Goal: Task Accomplishment & Management: Complete application form

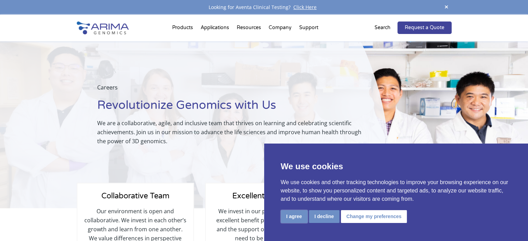
click at [289, 218] on button "I agree" at bounding box center [294, 216] width 27 height 13
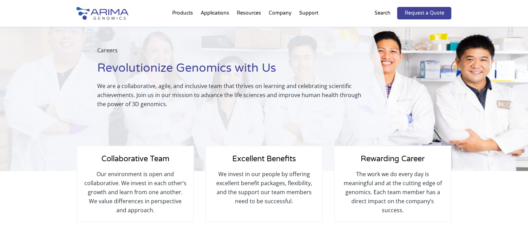
scroll to position [34, 0]
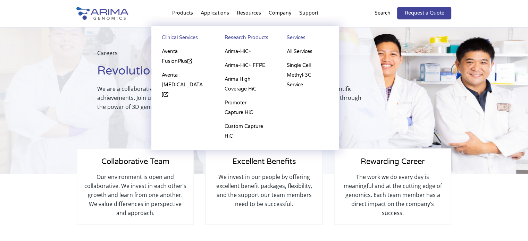
click at [182, 15] on li "Products Clinical Services Aventa FusionPlus Aventa Lymphoma Research Products …" at bounding box center [182, 15] width 28 height 24
click at [183, 13] on li "Products Clinical Services Aventa FusionPlus Aventa Lymphoma Research Products …" at bounding box center [182, 15] width 28 height 24
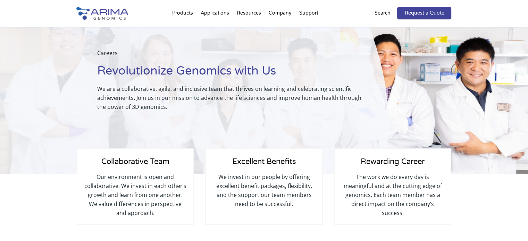
click at [45, 55] on div "Careers Revolutionize Genomics with Us We are a collaborative, agile, and inclu…" at bounding box center [194, 90] width 389 height 167
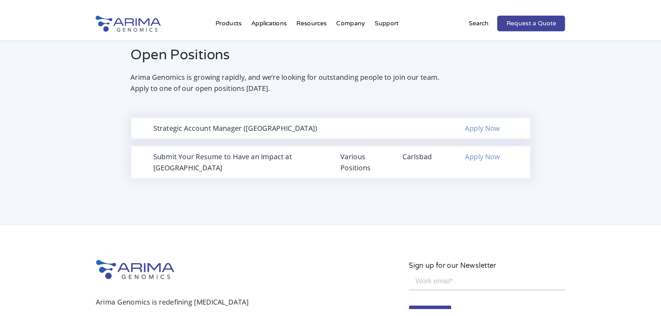
scroll to position [470, 0]
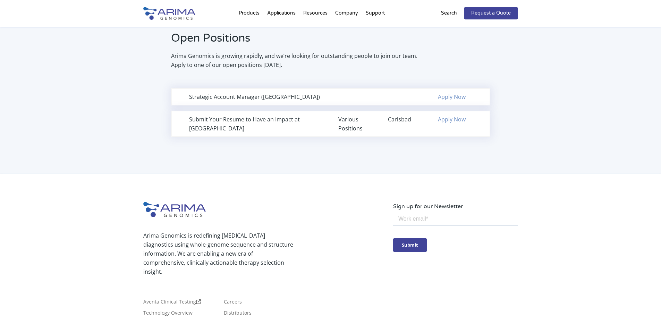
click at [452, 120] on link "Apply Now" at bounding box center [452, 120] width 28 height 8
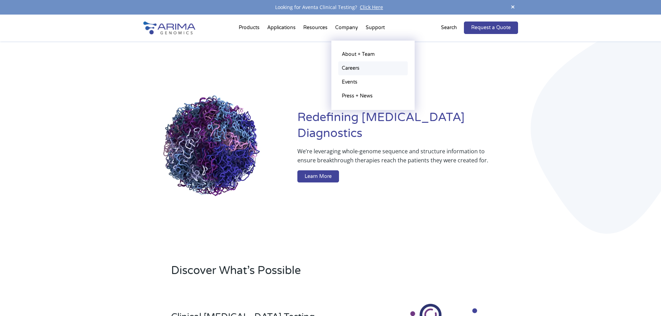
click at [352, 69] on link "Careers" at bounding box center [373, 68] width 69 height 14
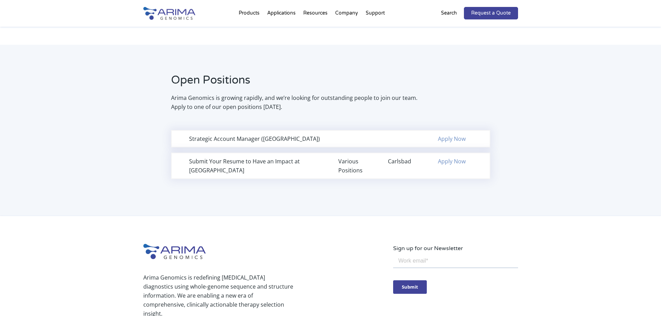
scroll to position [417, 0]
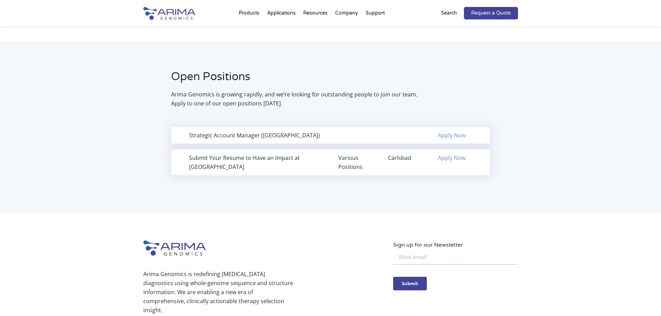
click at [354, 162] on div "Various Positions" at bounding box center [356, 162] width 34 height 18
click at [228, 137] on div "Strategic Account Manager ([GEOGRAPHIC_DATA])" at bounding box center [256, 135] width 134 height 9
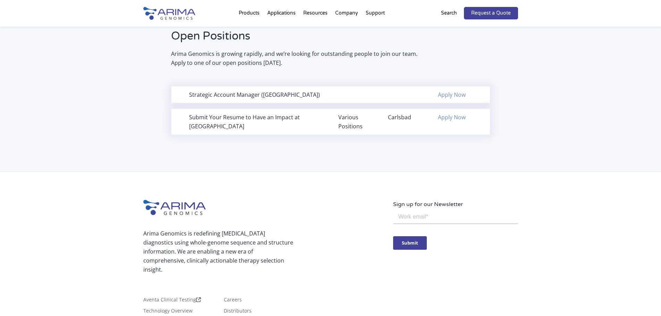
scroll to position [434, 0]
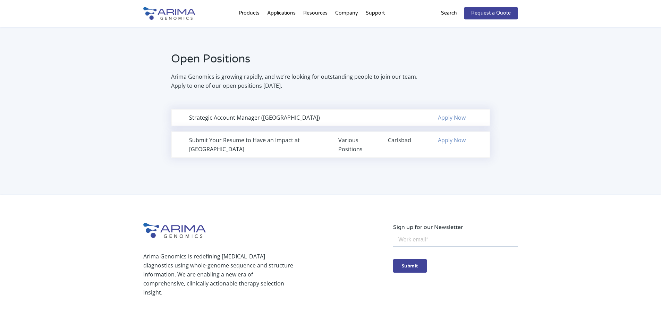
click at [462, 141] on link "Apply Now" at bounding box center [452, 140] width 28 height 8
